Goal: Transaction & Acquisition: Purchase product/service

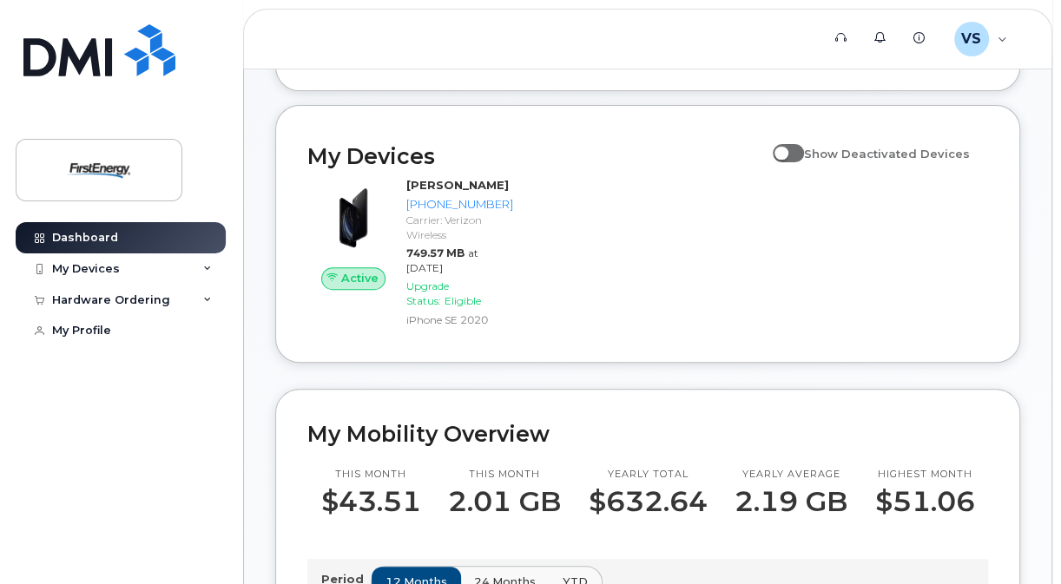
scroll to position [268, 0]
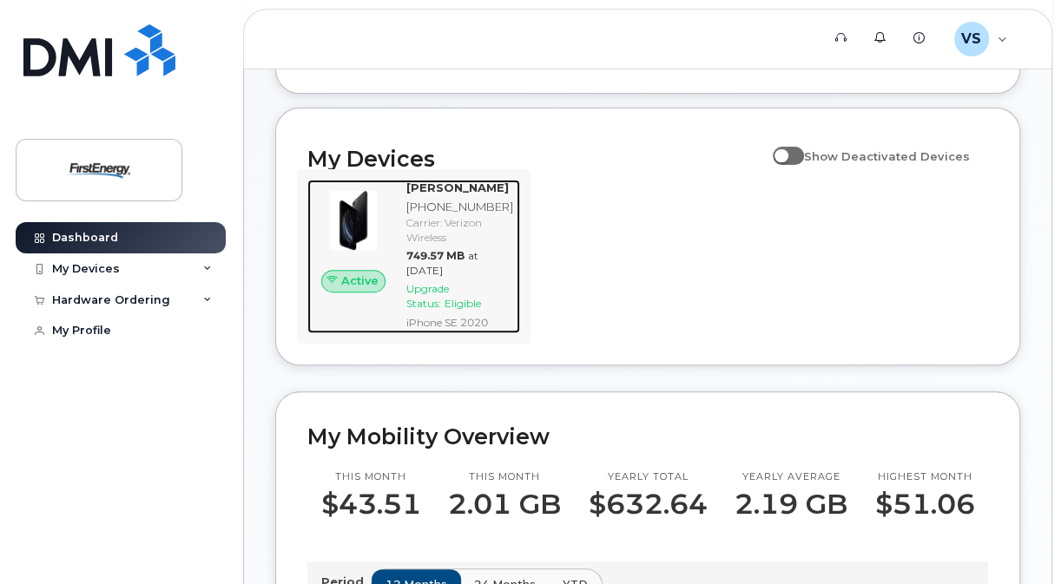
click at [481, 196] on div "[PERSON_NAME]" at bounding box center [459, 188] width 107 height 16
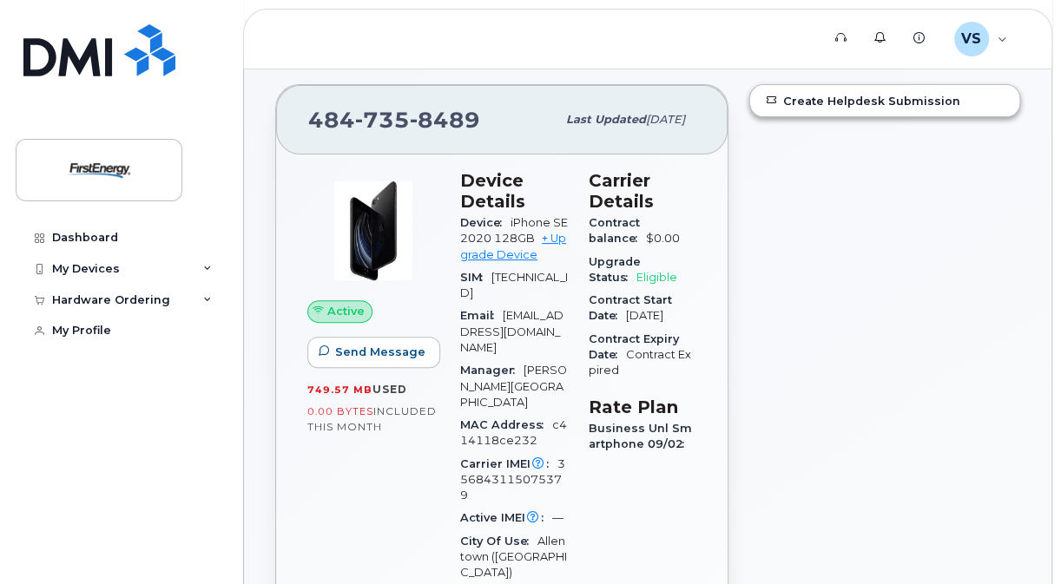
scroll to position [168, 0]
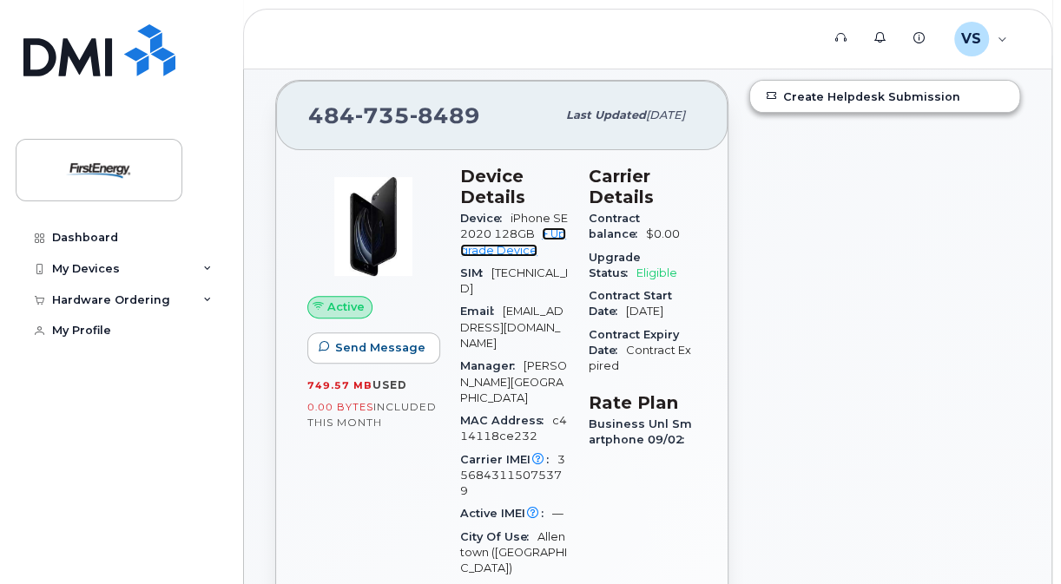
click at [521, 242] on link "+ Upgrade Device" at bounding box center [513, 241] width 106 height 29
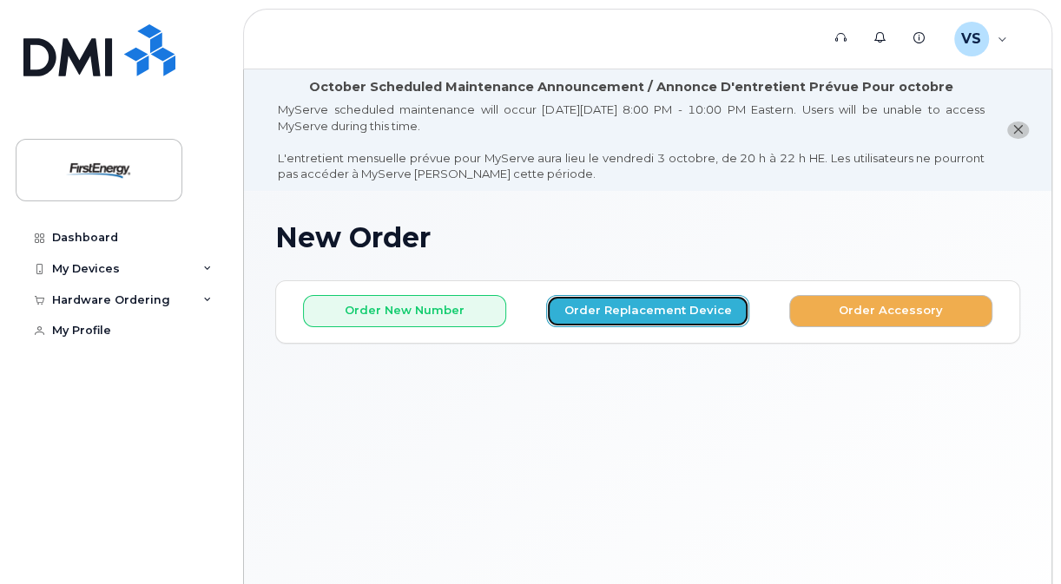
click at [691, 306] on button "Order Replacement Device" at bounding box center [647, 311] width 203 height 32
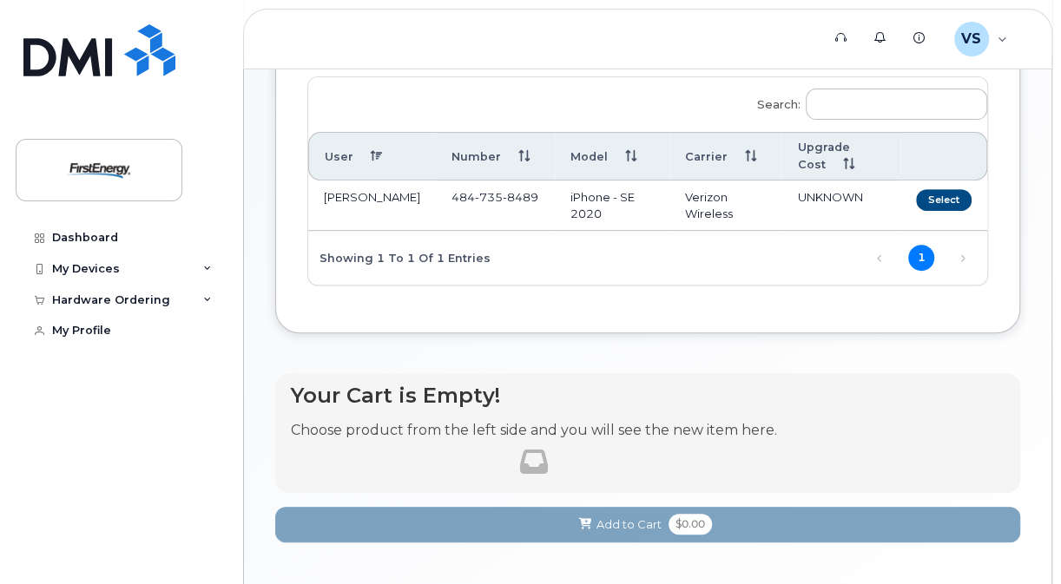
scroll to position [312, 0]
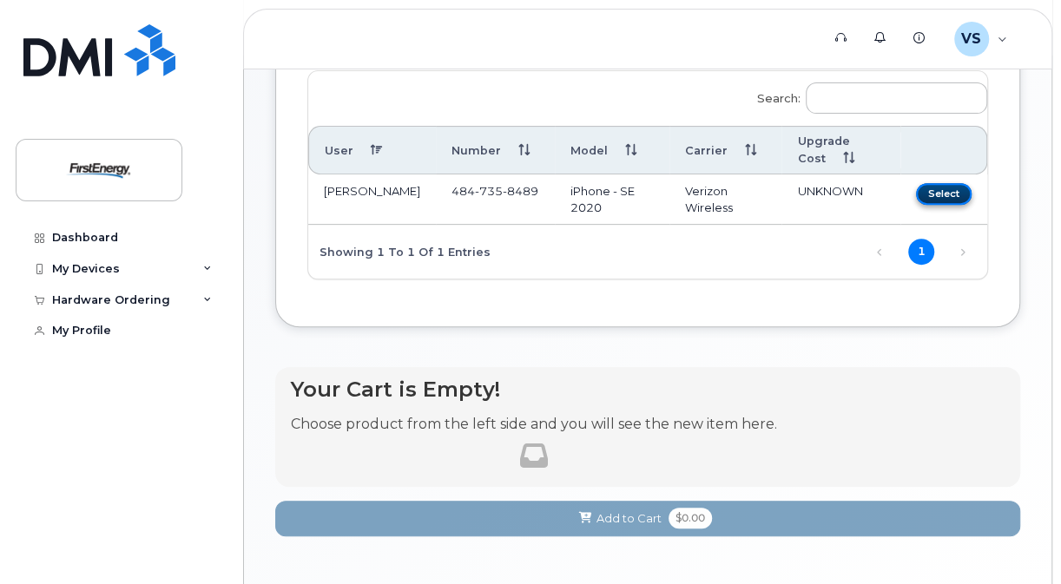
click at [929, 184] on button "Select" at bounding box center [944, 194] width 56 height 22
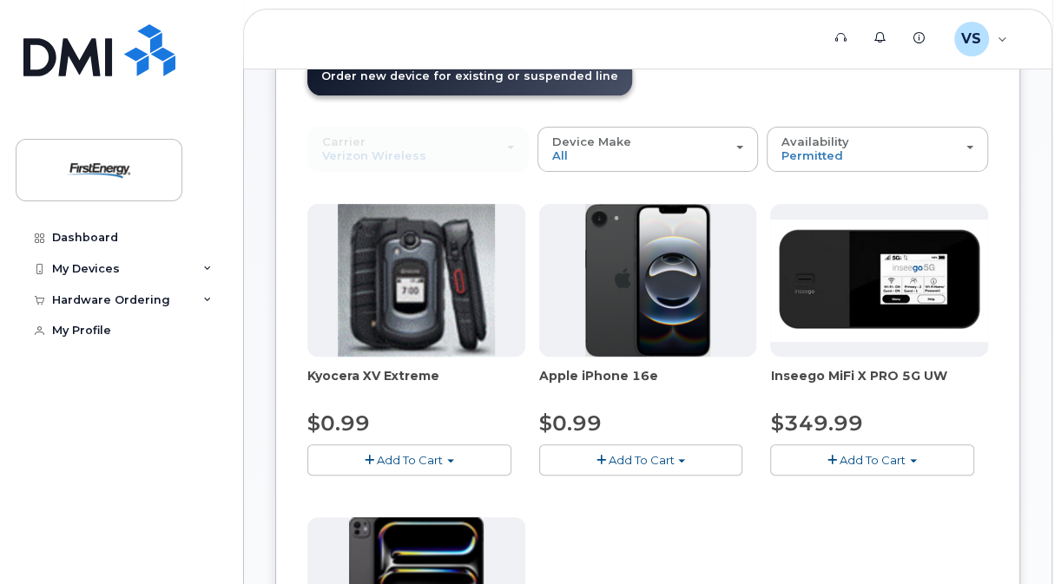
scroll to position [257, 0]
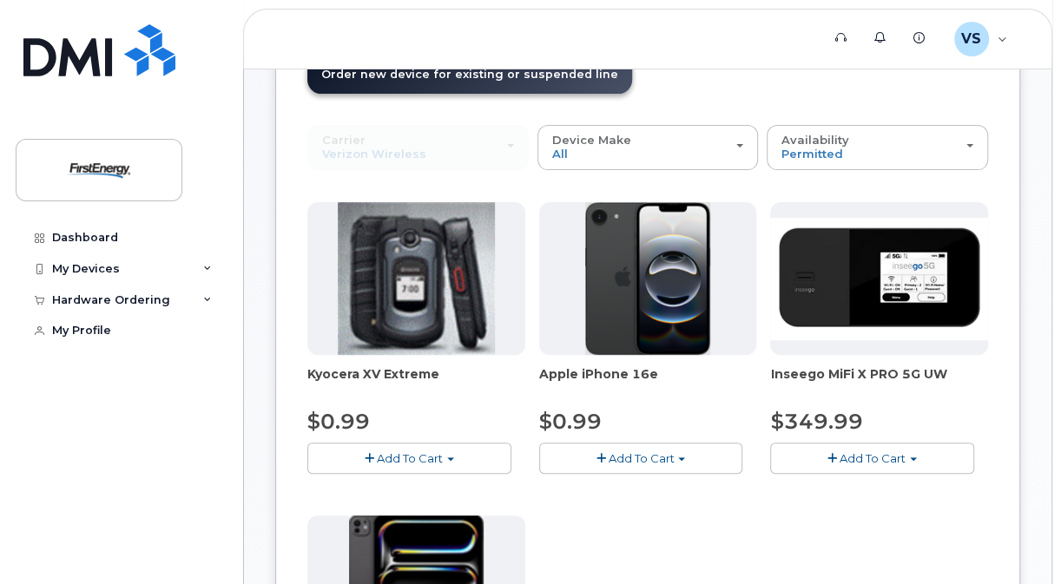
click at [632, 459] on span "Add To Cart" at bounding box center [641, 458] width 66 height 14
click at [630, 480] on link "$0.99 - 2 Year Upgrade" at bounding box center [627, 491] width 168 height 22
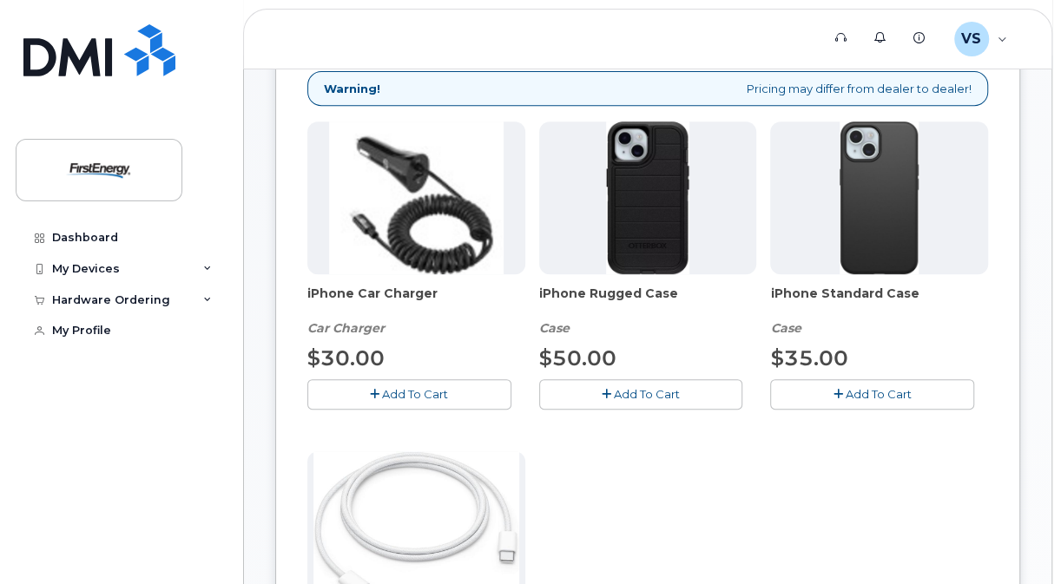
scroll to position [363, 0]
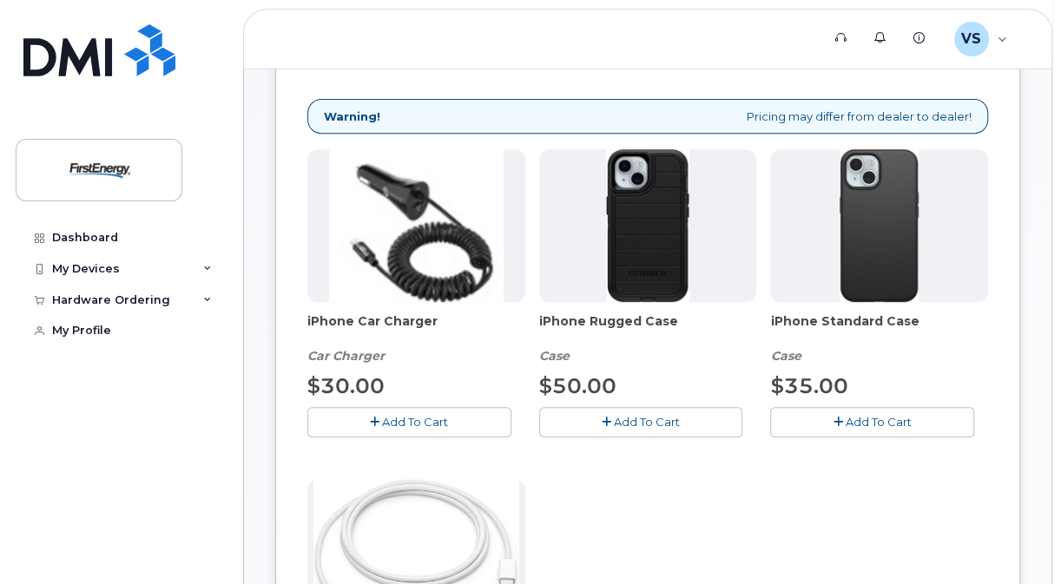
click at [889, 407] on button "Add To Cart" at bounding box center [872, 422] width 204 height 30
click at [467, 411] on button "Add To Cart" at bounding box center [409, 422] width 204 height 30
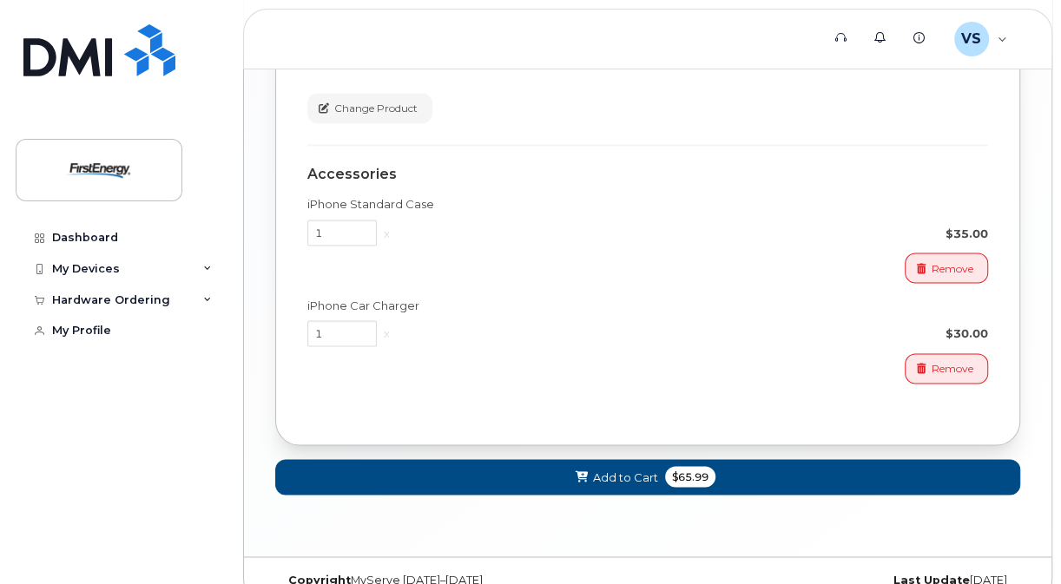
scroll to position [1649, 0]
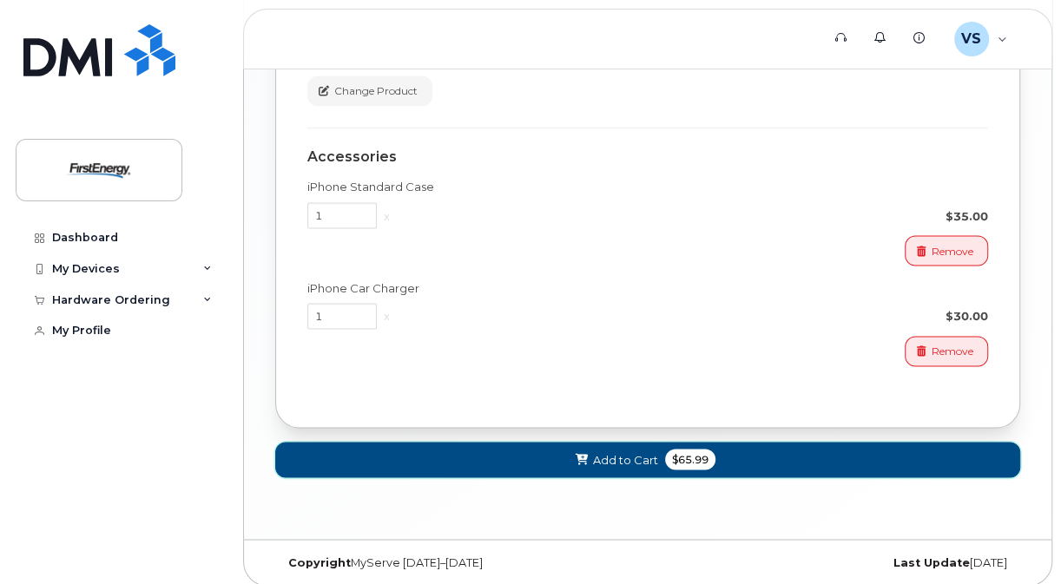
click at [621, 458] on span "Add to Cart" at bounding box center [625, 459] width 65 height 16
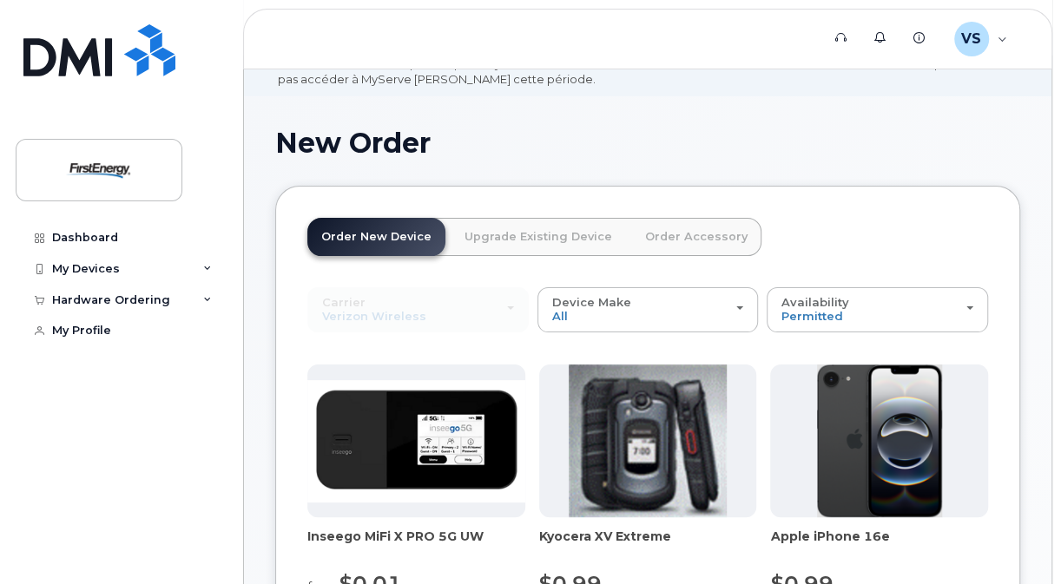
scroll to position [766, 0]
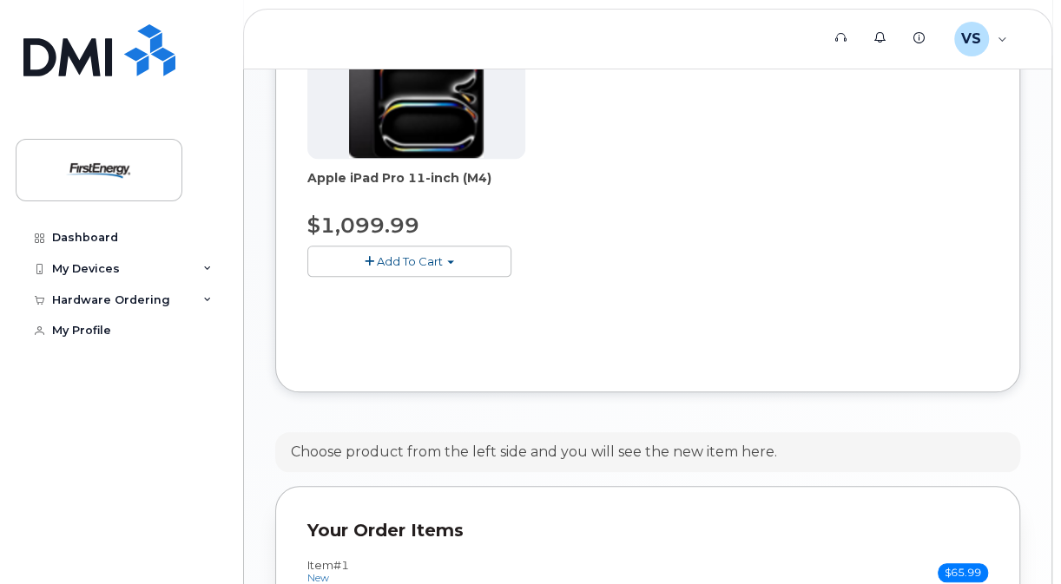
drag, startPoint x: 1059, startPoint y: 373, endPoint x: 1061, endPoint y: 428, distance: 54.7
click at [1060, 428] on html "Support Alerts Knowledge Base VS Vicari, Stephen M Employee English Français Si…" at bounding box center [530, 80] width 1061 height 1692
drag, startPoint x: 1061, startPoint y: 428, endPoint x: 1005, endPoint y: 382, distance: 72.1
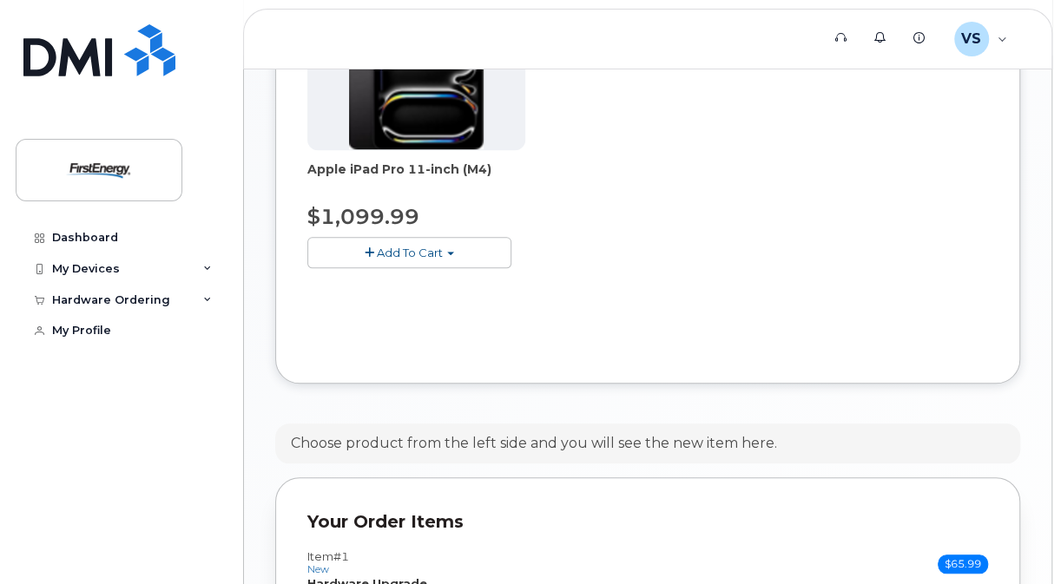
scroll to position [1101, 0]
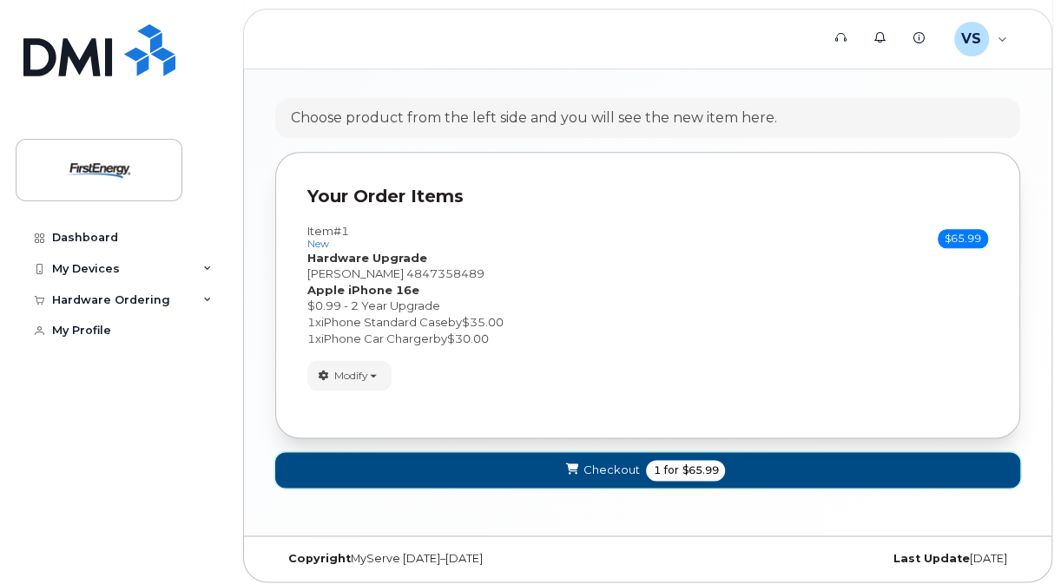
click at [592, 464] on span "Checkout" at bounding box center [610, 470] width 56 height 16
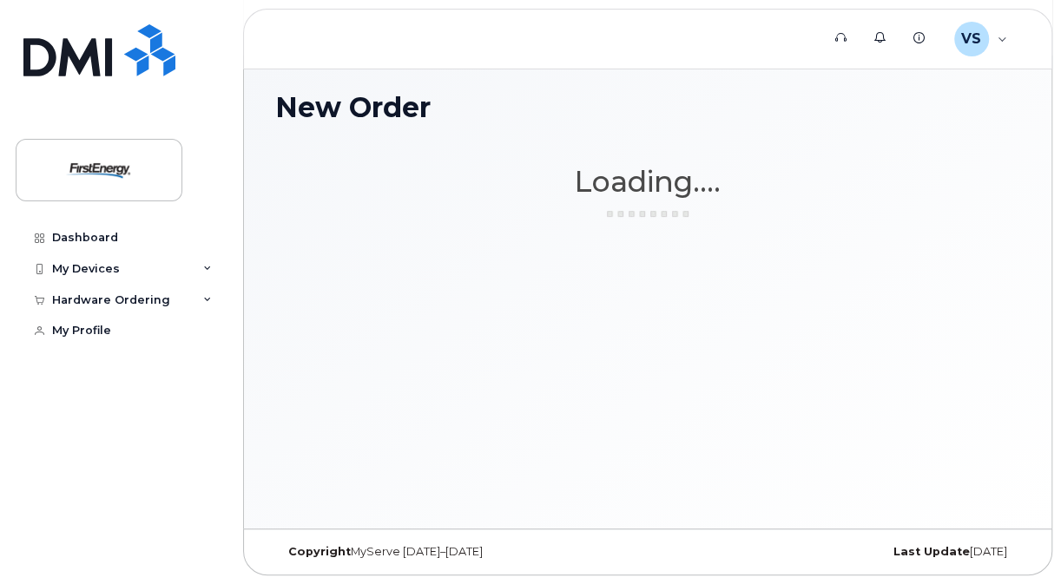
scroll to position [129, 0]
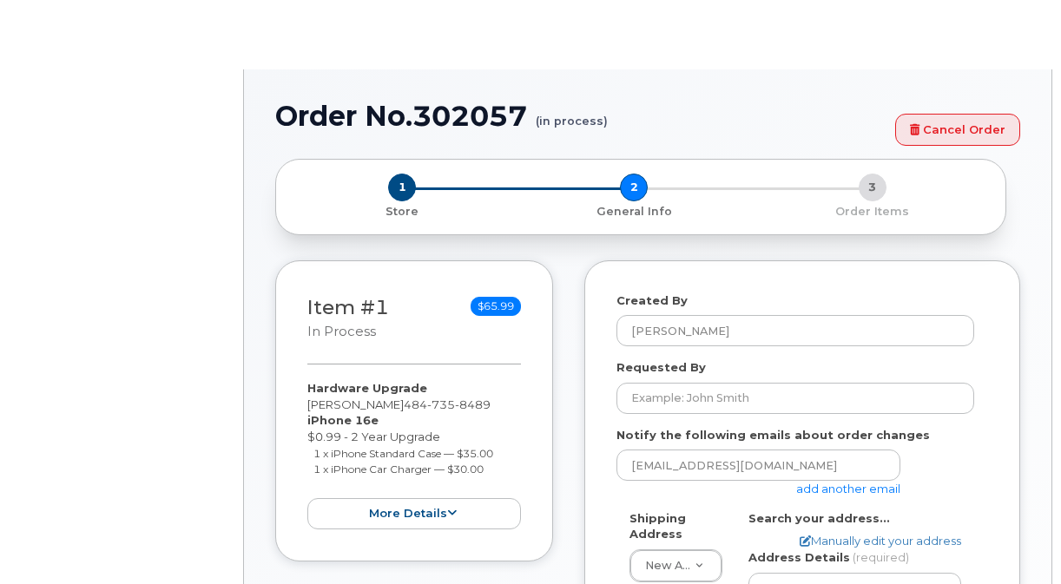
select select
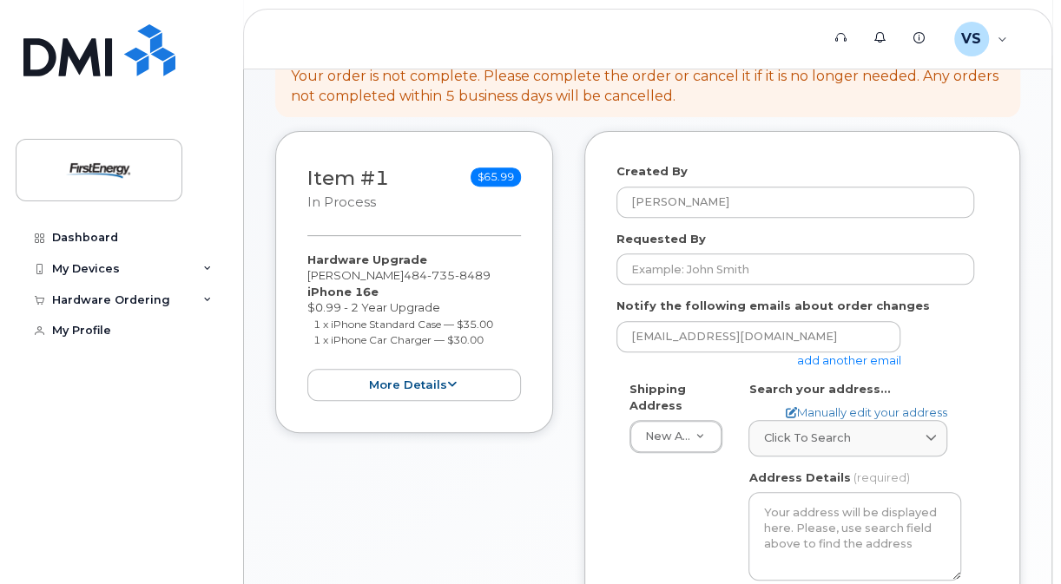
scroll to position [352, 0]
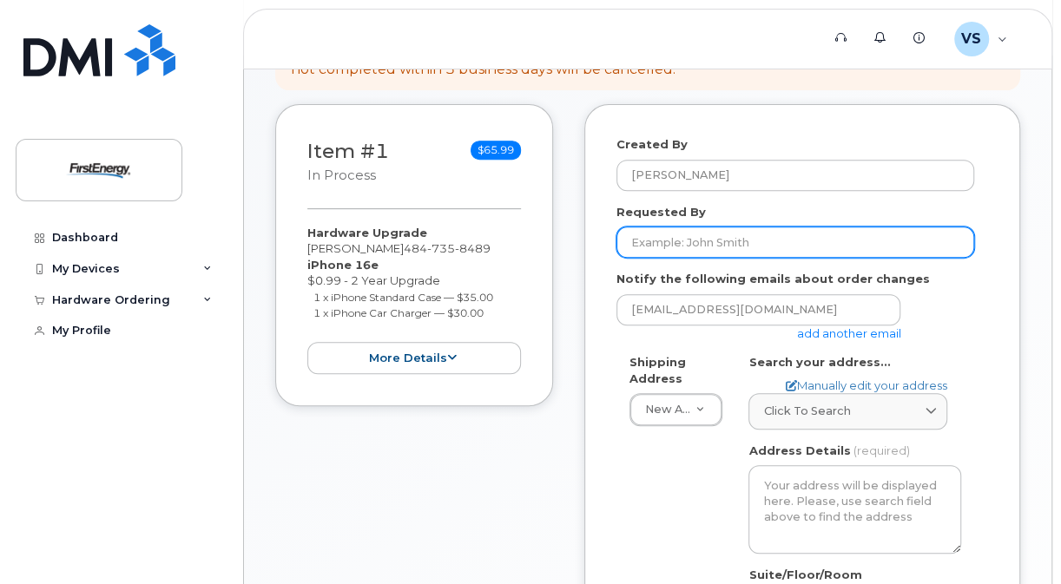
click at [683, 237] on input "Requested By" at bounding box center [795, 242] width 358 height 31
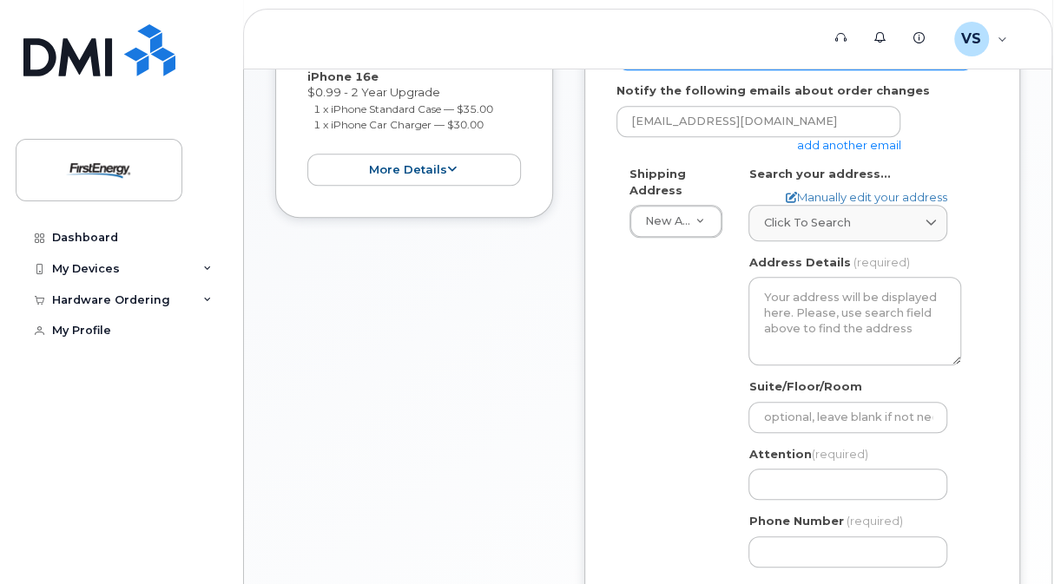
scroll to position [561, 0]
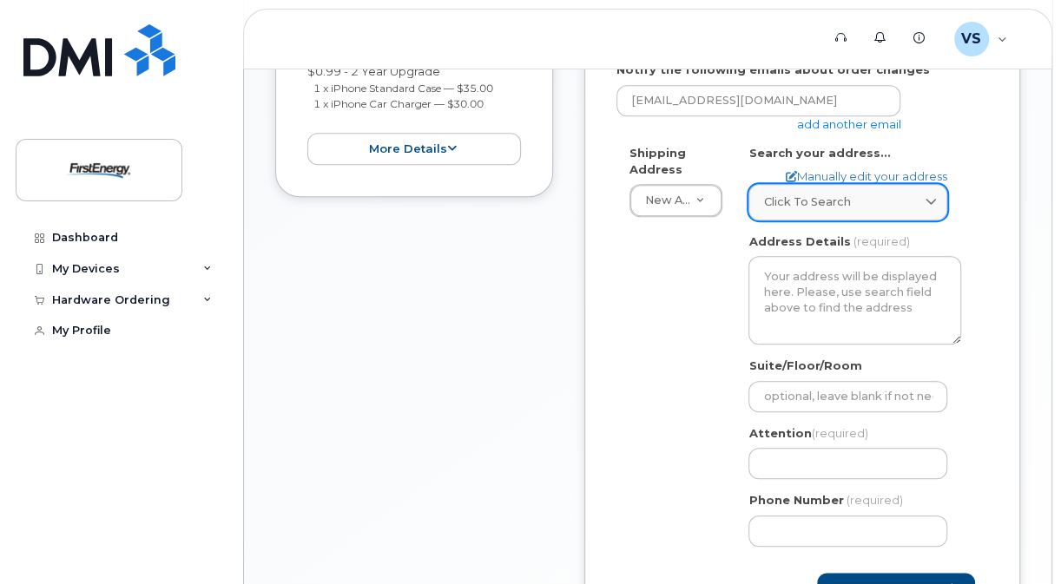
type input "[PERSON_NAME]"
click at [823, 187] on link "Click to search" at bounding box center [847, 202] width 199 height 36
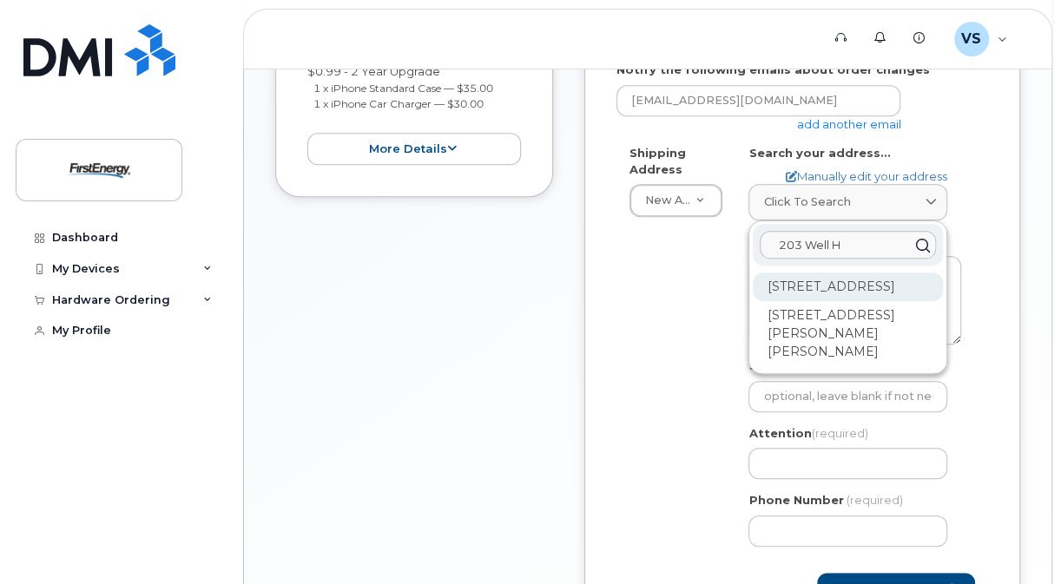
type input "203 Well H"
click at [810, 285] on div "[STREET_ADDRESS]" at bounding box center [848, 287] width 190 height 29
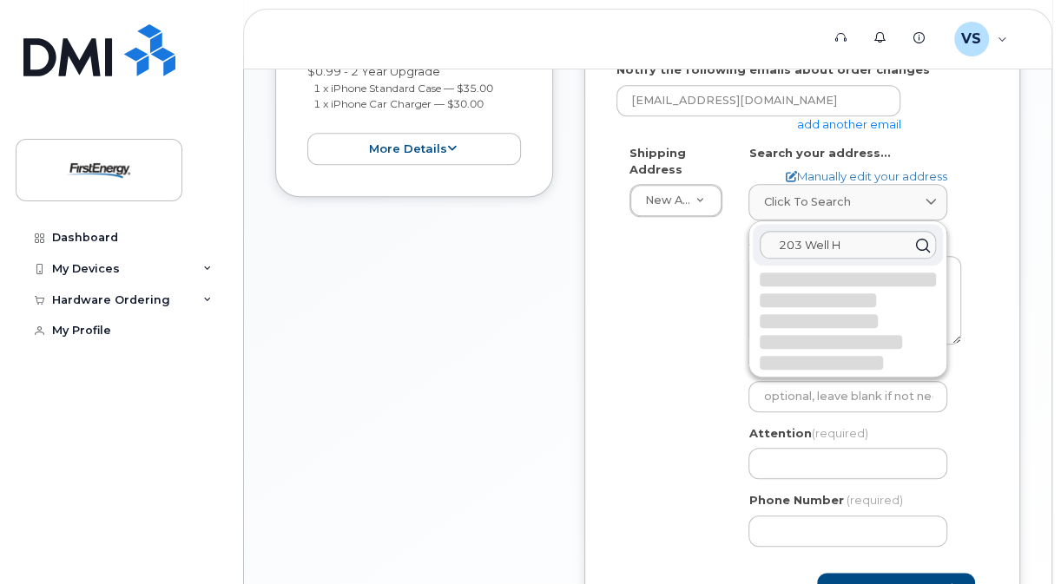
select select
type textarea "[STREET_ADDRESS]"
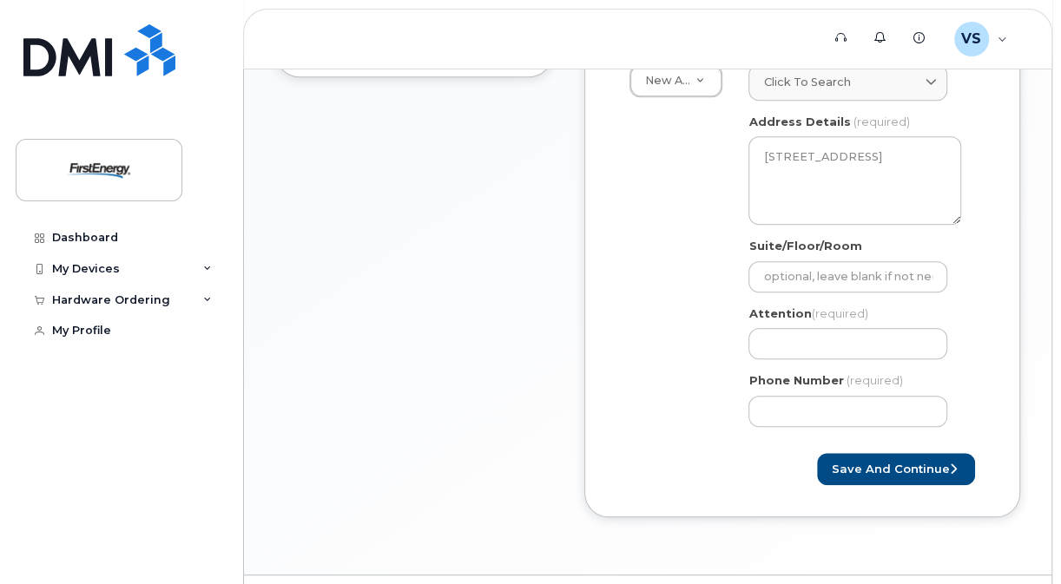
scroll to position [721, 0]
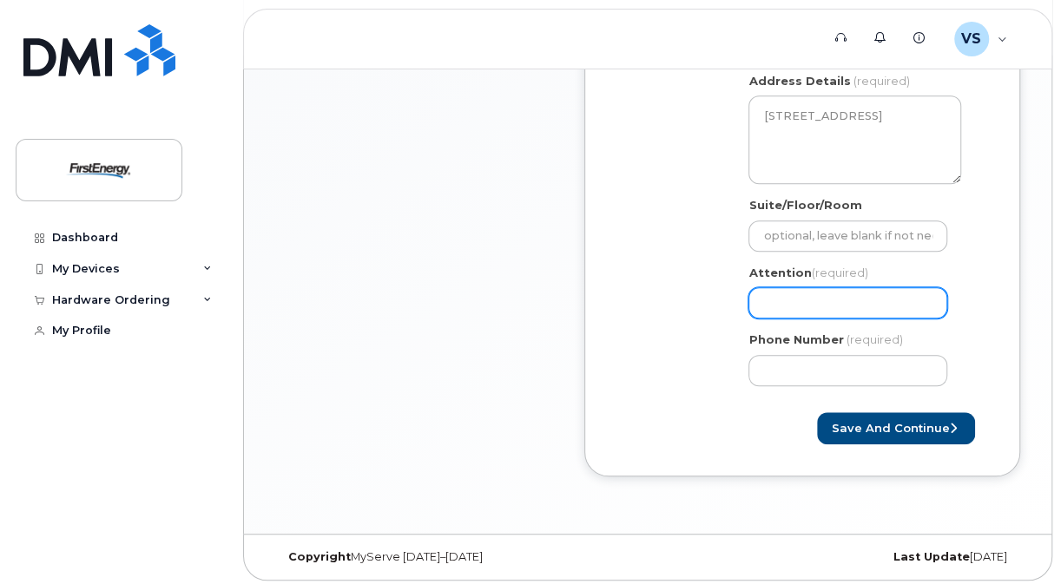
click at [844, 299] on input "Attention (required)" at bounding box center [847, 302] width 199 height 31
select select
type input "S"
select select
type input "St"
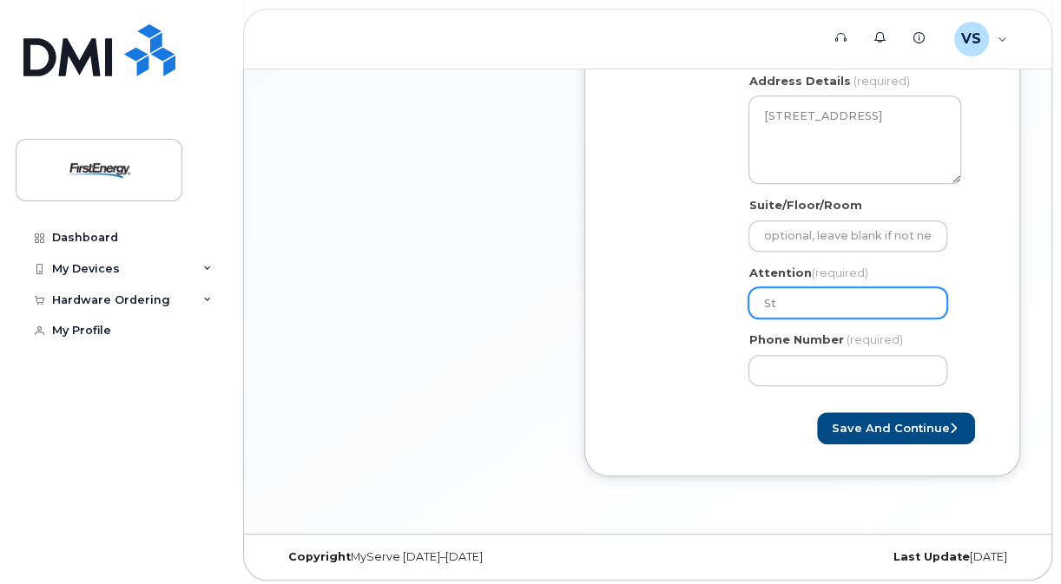
select select
type input "Ste"
select select
type input "Stev"
select select
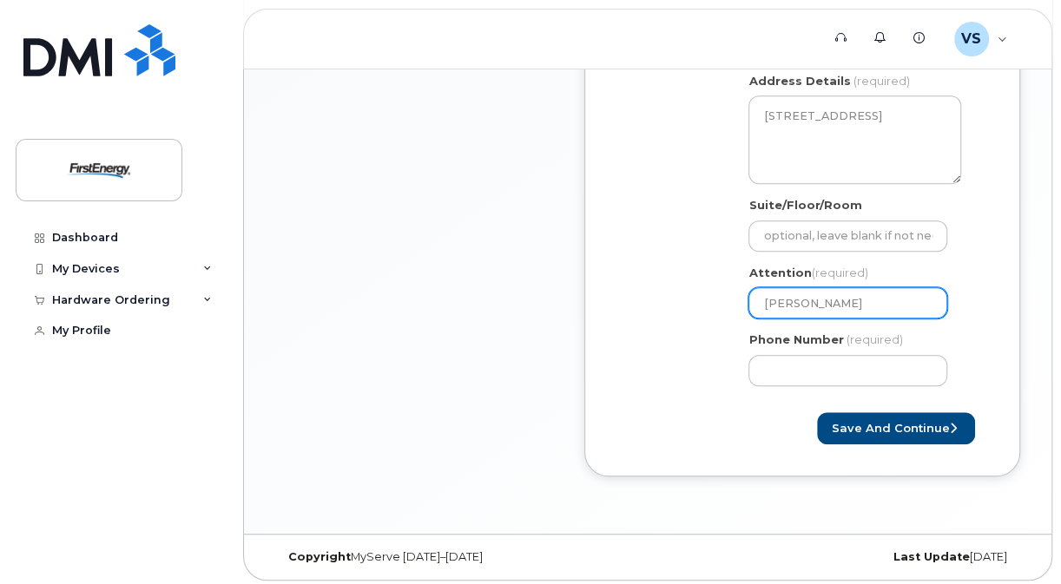
type input "[PERSON_NAME]"
select select
type input "[PERSON_NAME]"
select select
type input "[PERSON_NAME]"
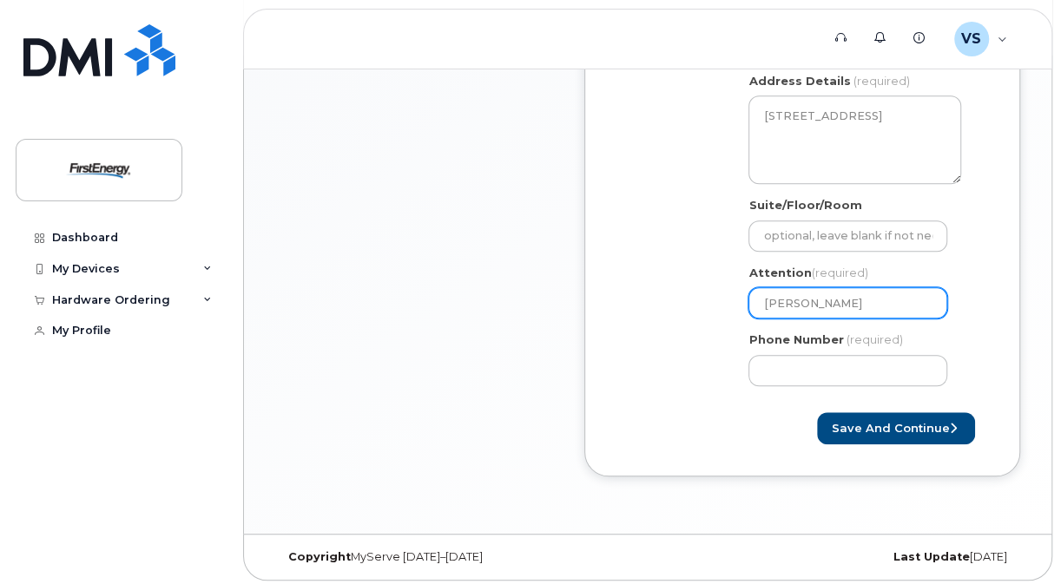
select select
type input "[PERSON_NAME]"
select select
type input "[PERSON_NAME]"
select select
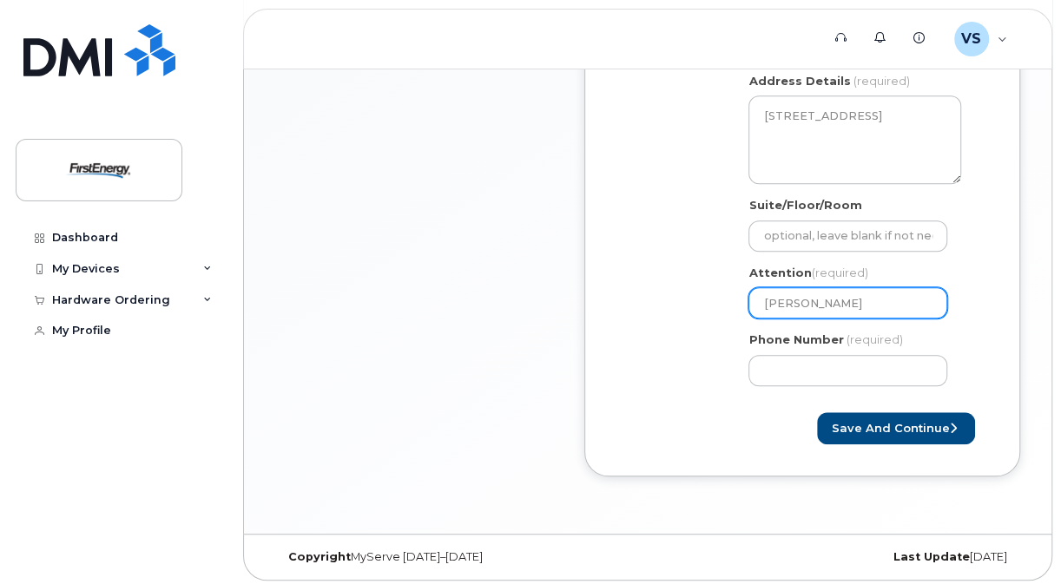
type input "[PERSON_NAME]"
select select
type input "[PERSON_NAME]"
select select
type input "[PERSON_NAME]"
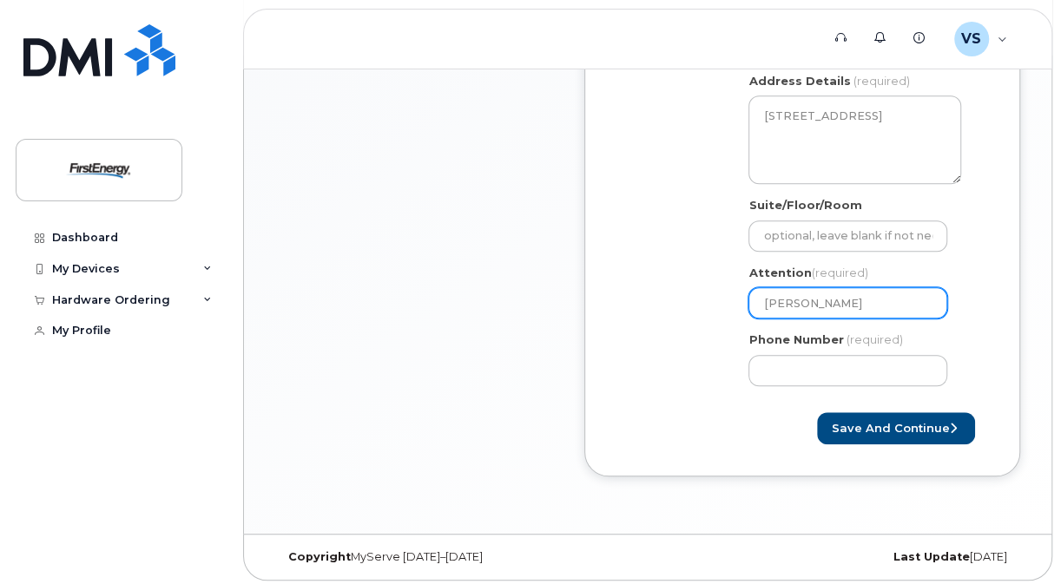
select select
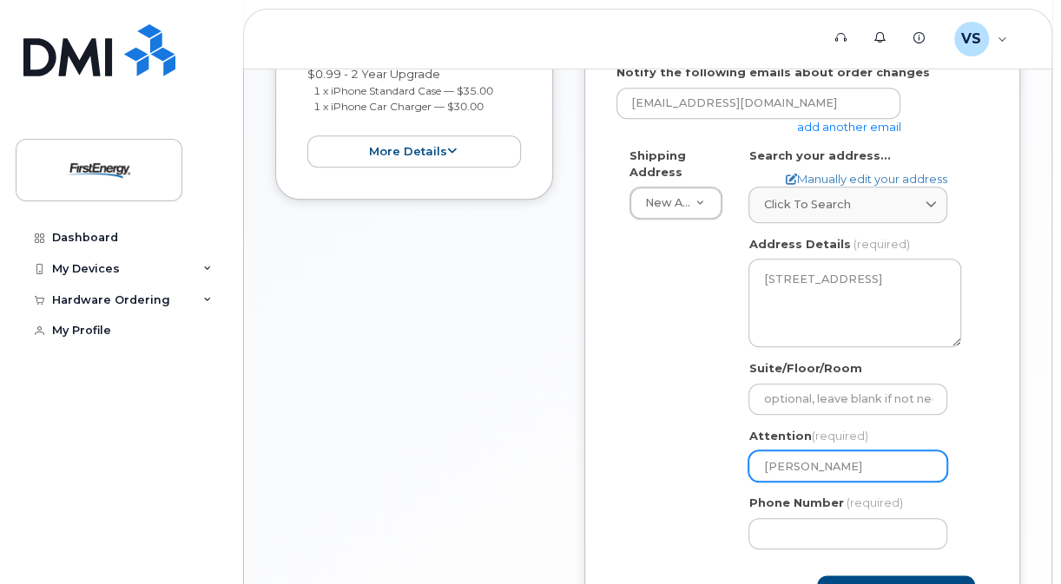
scroll to position [660, 0]
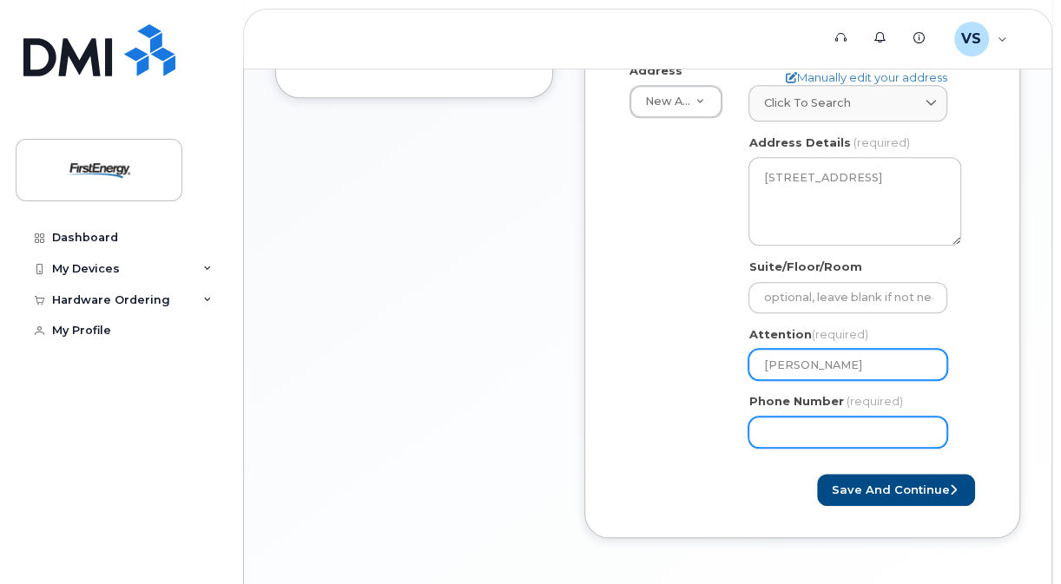
type input "[PERSON_NAME]"
click at [772, 437] on input "Phone Number" at bounding box center [847, 432] width 199 height 31
type input "484735848"
select select
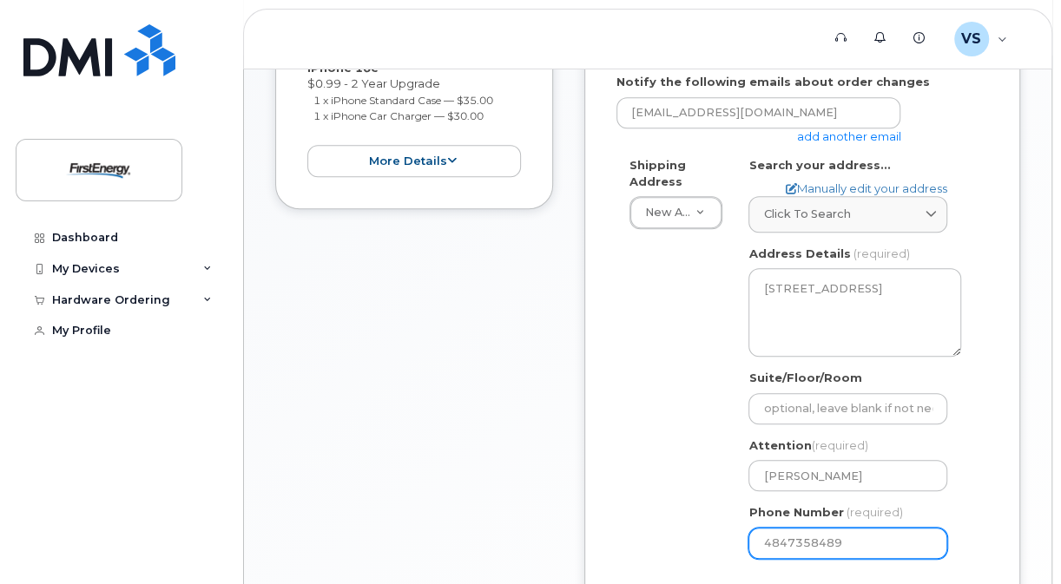
scroll to position [656, 0]
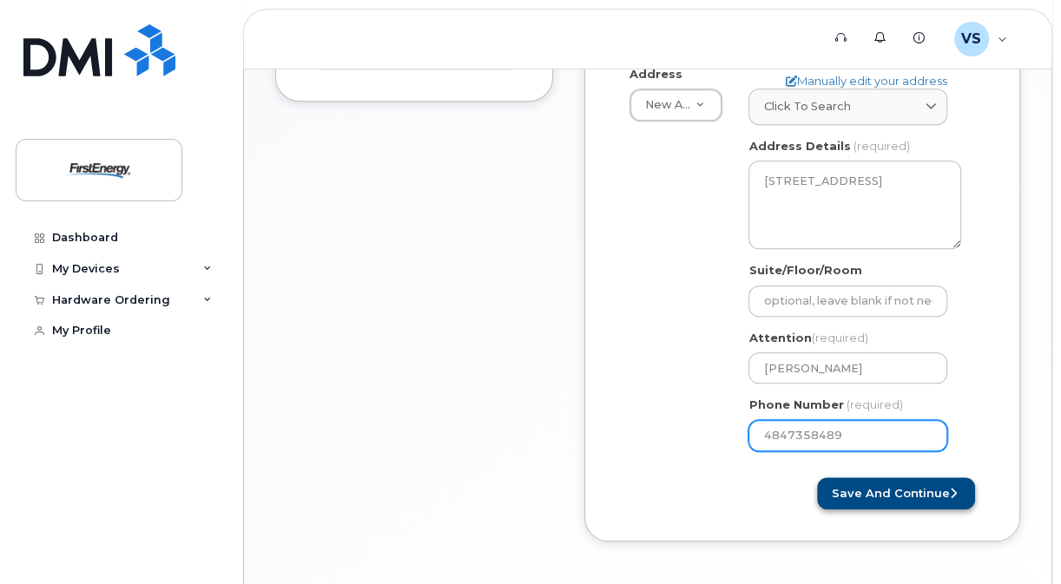
type input "4847358489"
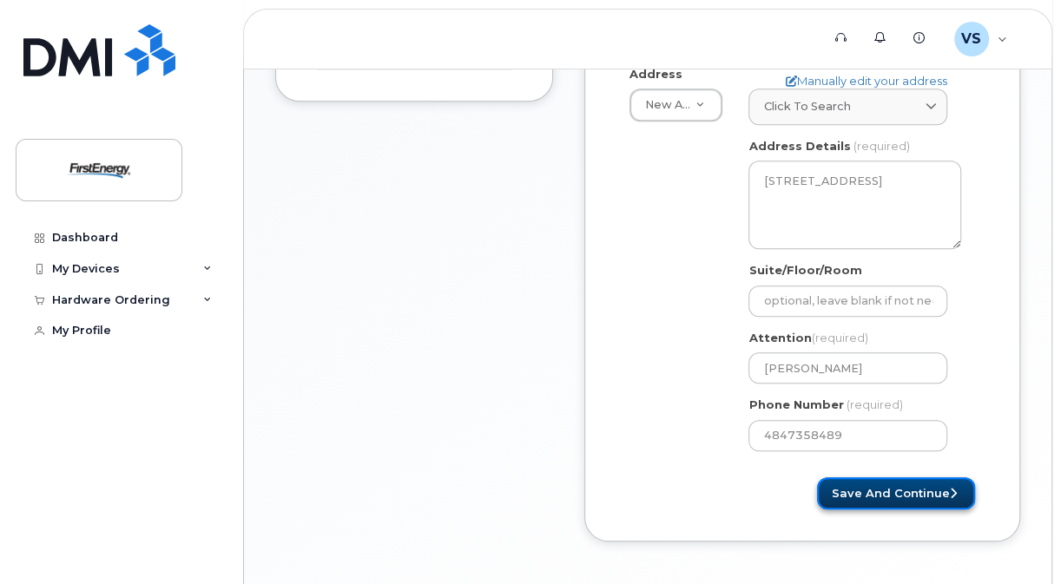
click at [900, 489] on button "Save and Continue" at bounding box center [896, 493] width 158 height 32
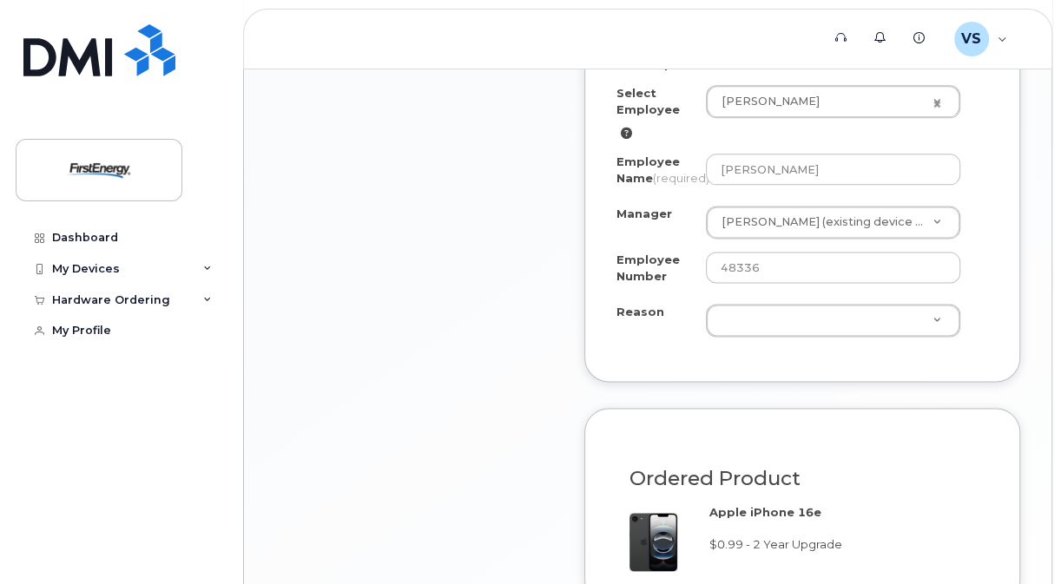
scroll to position [1194, 0]
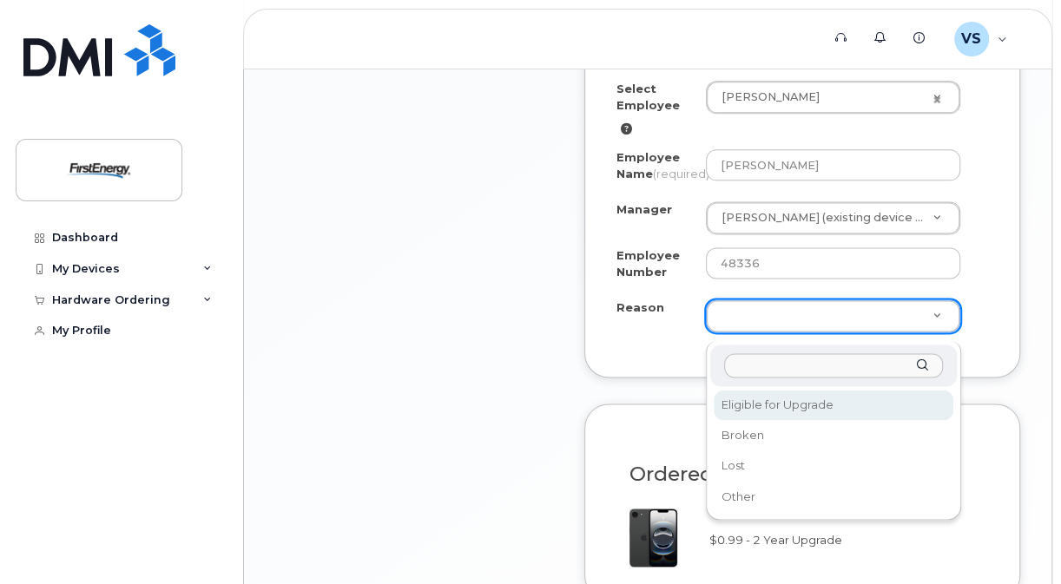
select select "eligible_for_upgrade"
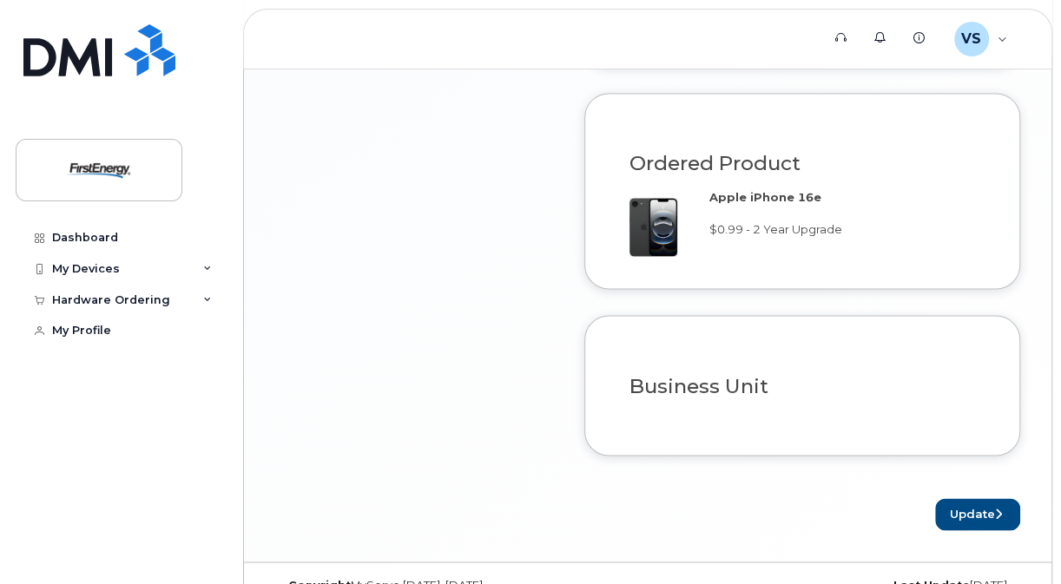
scroll to position [1542, 0]
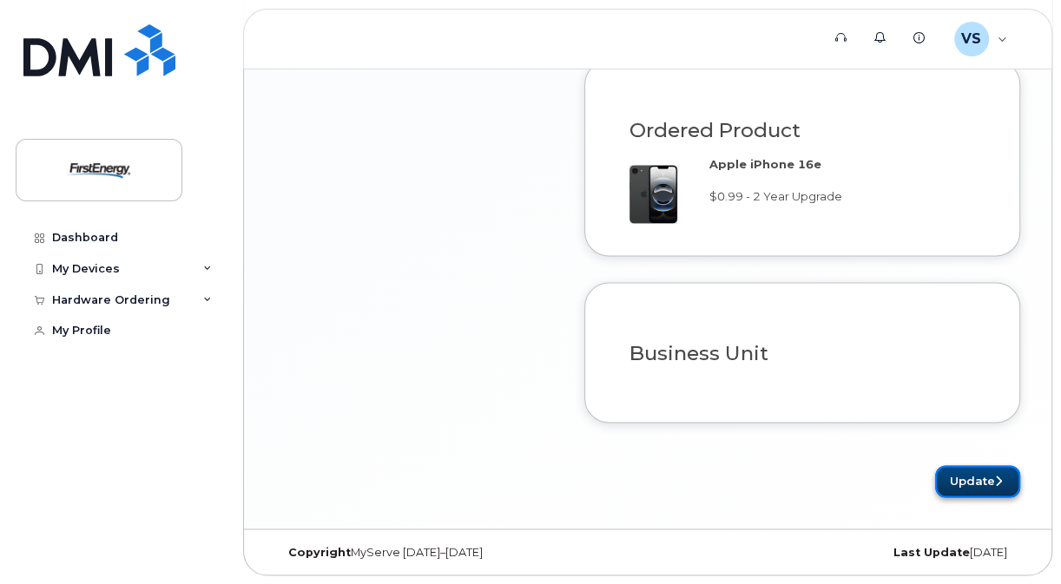
click at [995, 477] on icon "submit" at bounding box center [998, 480] width 7 height 11
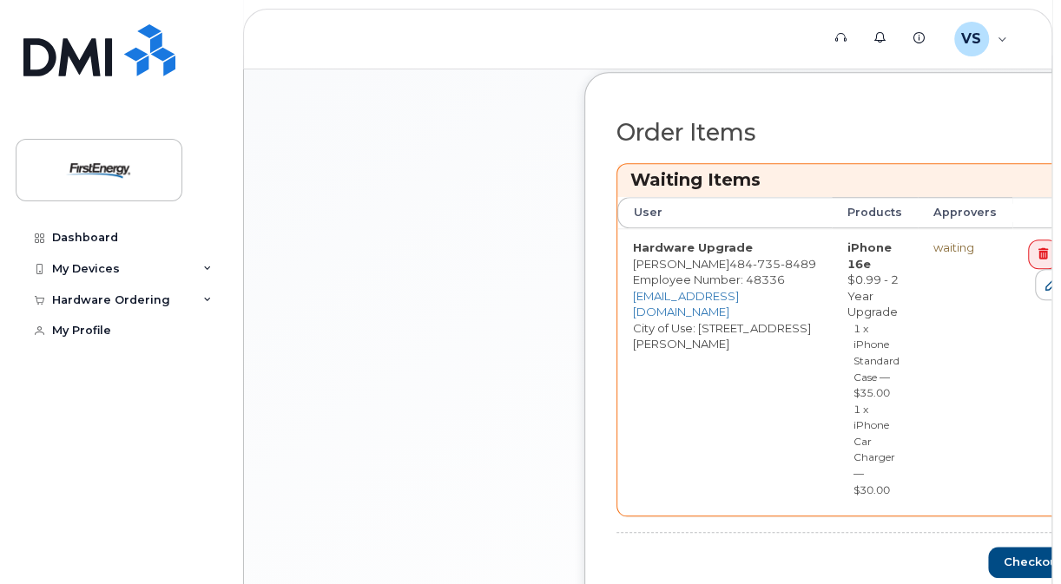
scroll to position [932, 0]
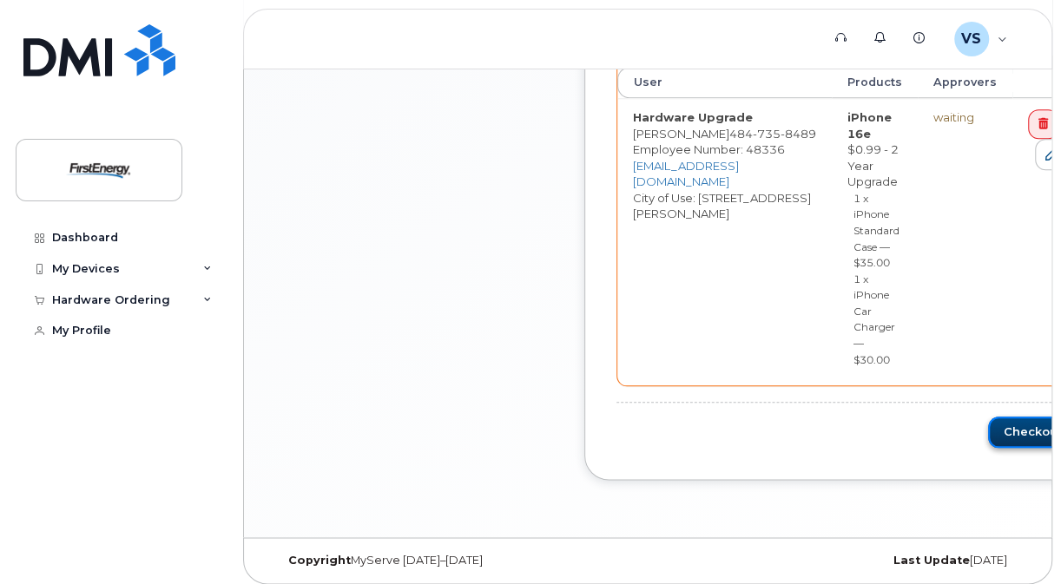
click at [1006, 424] on button "Checkout" at bounding box center [1037, 433] width 98 height 32
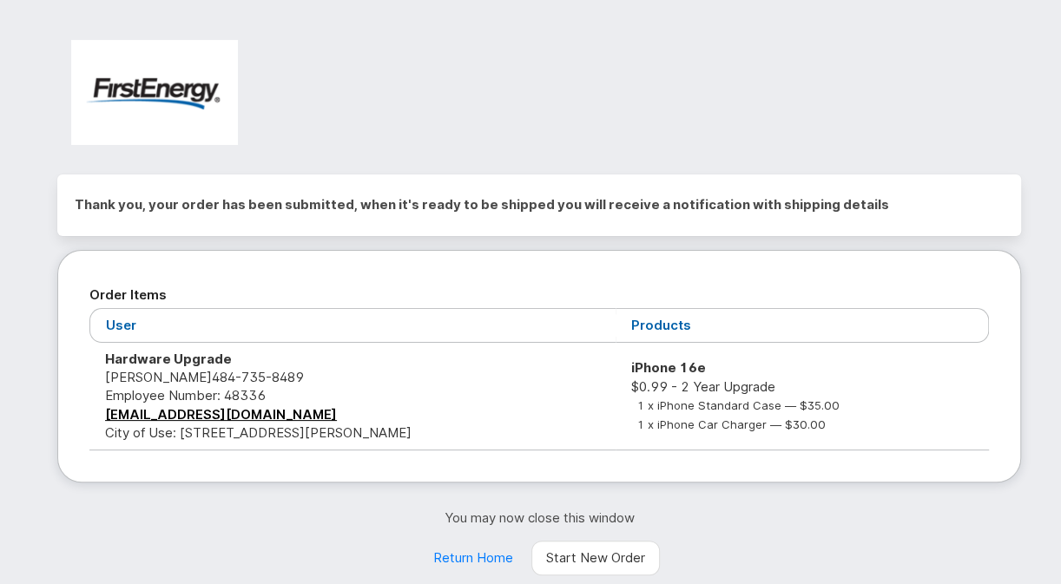
scroll to position [70, 0]
